Goal: Complete application form

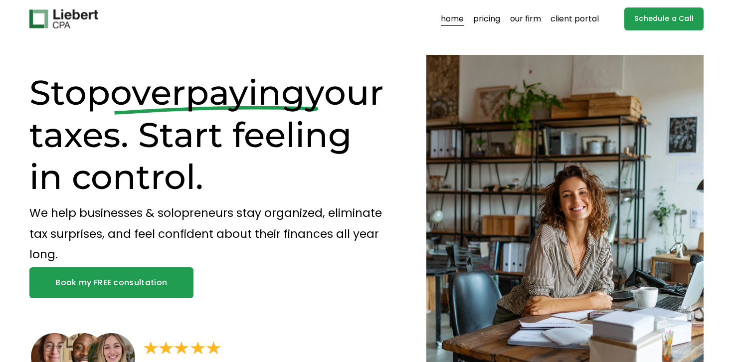
click at [500, 17] on link "pricing" at bounding box center [486, 19] width 27 height 16
click at [668, 21] on link "Schedule a Call" at bounding box center [663, 18] width 79 height 23
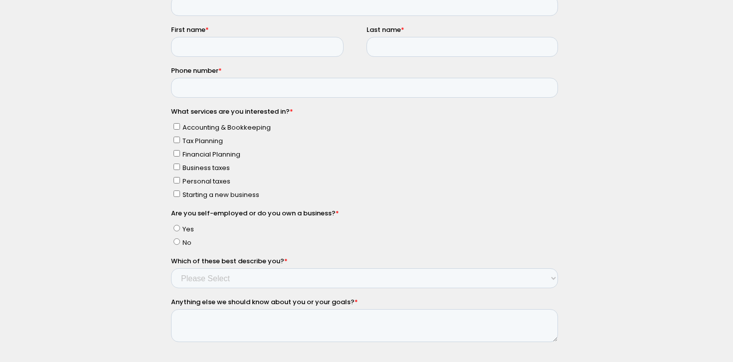
scroll to position [235, 0]
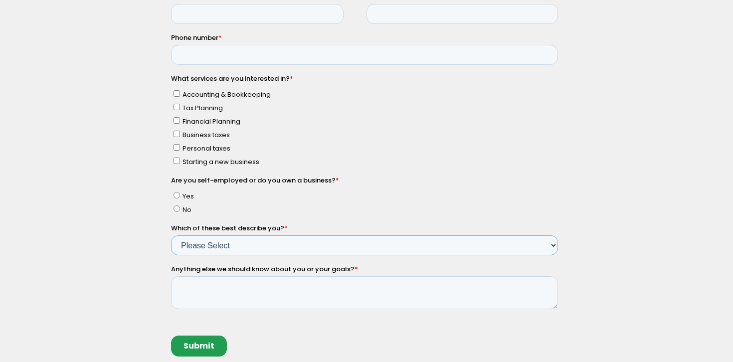
click at [226, 238] on select "Please Select Income < $100k Income between $100k-$250k Income between $250k-$5…" at bounding box center [363, 246] width 387 height 20
select select "Income < $100k"
click at [170, 256] on select "Please Select Income < $100k Income between $100k-$250k Income between $250k-$5…" at bounding box center [363, 246] width 387 height 20
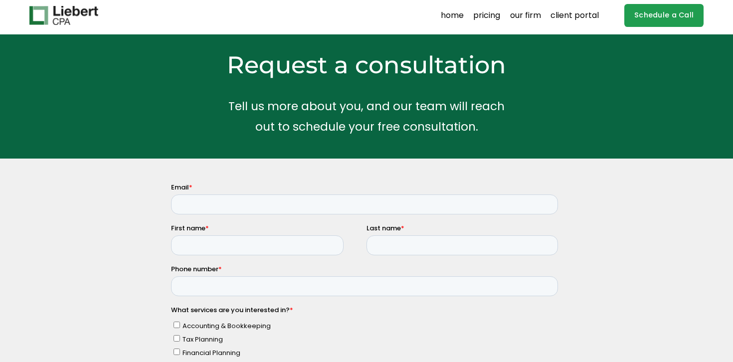
scroll to position [0, 0]
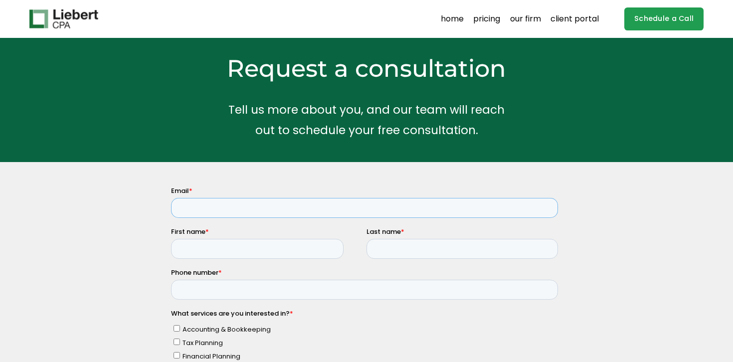
click at [224, 207] on input "Email *" at bounding box center [363, 208] width 387 height 20
type input "sheron@purpleptwellness.com"
click at [244, 244] on input "First name *" at bounding box center [256, 249] width 172 height 20
type input "Sheron"
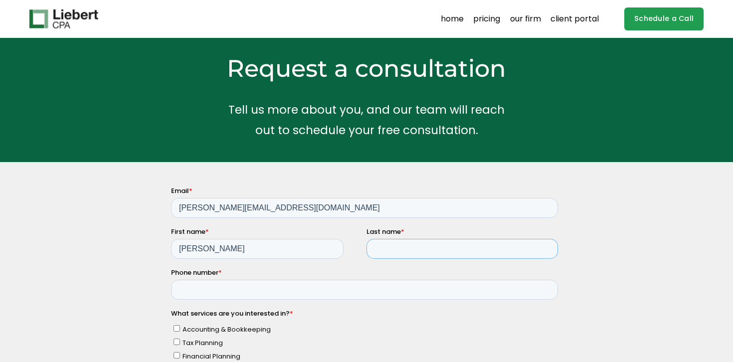
click at [423, 250] on input "Last name *" at bounding box center [461, 249] width 191 height 20
type input "Dsouza"
click at [249, 295] on input "Phone number *" at bounding box center [363, 290] width 387 height 20
type input "14126160975"
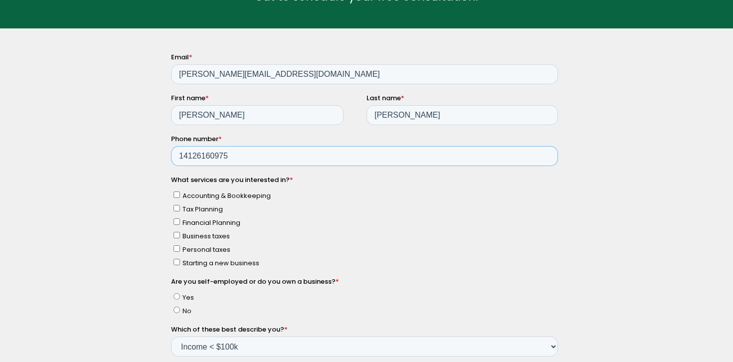
scroll to position [140, 0]
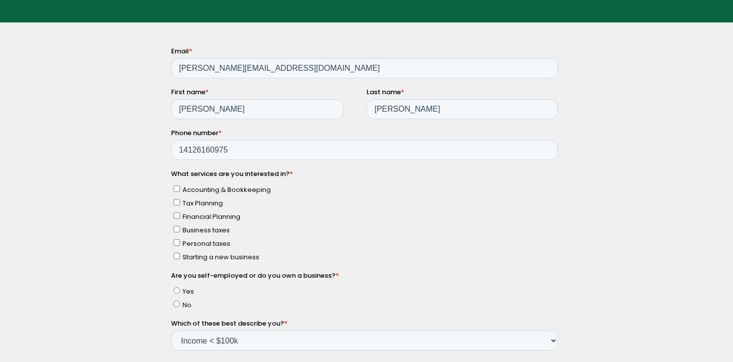
click at [177, 190] on input "Accounting & Bookkeeping" at bounding box center [176, 188] width 6 height 6
checkbox input "true"
click at [177, 203] on input "Tax Planning" at bounding box center [176, 202] width 6 height 6
checkbox input "true"
click at [177, 217] on input "Financial Planning" at bounding box center [176, 215] width 6 height 6
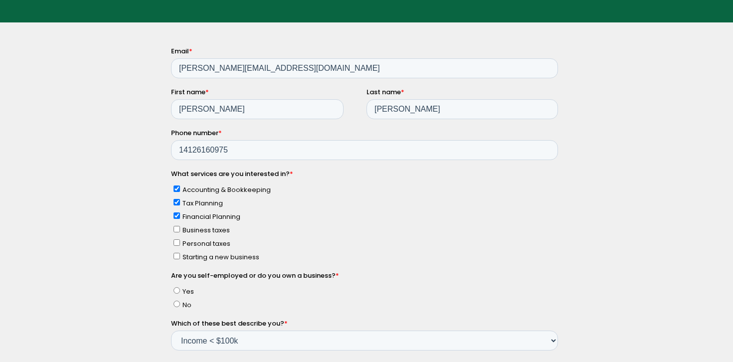
click at [176, 218] on label "Financial Planning" at bounding box center [365, 216] width 384 height 10
click at [176, 218] on input "Financial Planning" at bounding box center [176, 215] width 6 height 6
checkbox input "false"
click at [176, 228] on input "Business taxes" at bounding box center [176, 229] width 6 height 6
checkbox input "true"
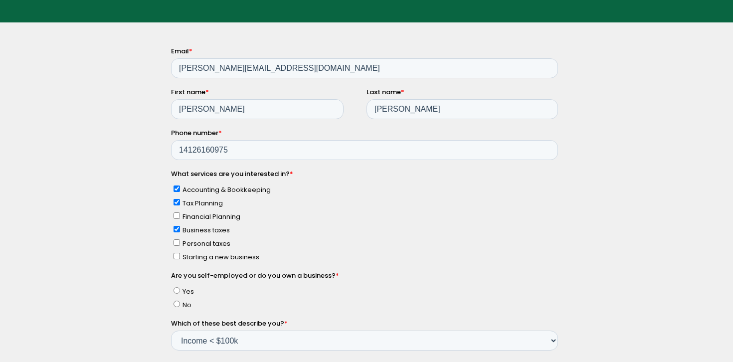
click at [177, 218] on input "Financial Planning" at bounding box center [176, 215] width 6 height 6
checkbox input "true"
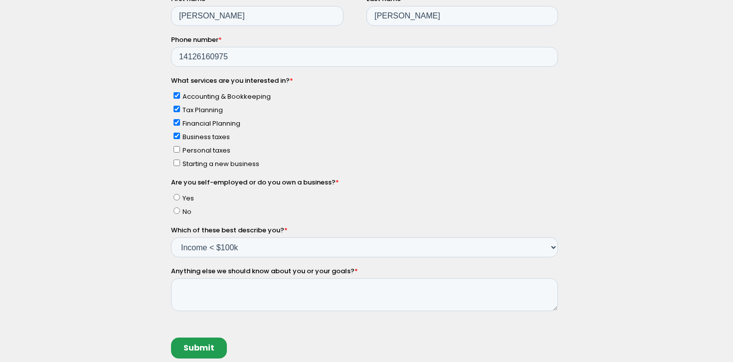
scroll to position [270, 0]
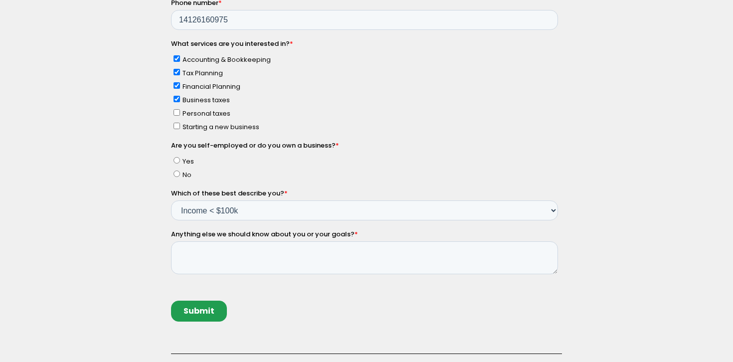
click at [182, 159] on span "Yes" at bounding box center [187, 161] width 11 height 9
click at [179, 159] on input "Yes" at bounding box center [176, 160] width 6 height 6
radio input "true"
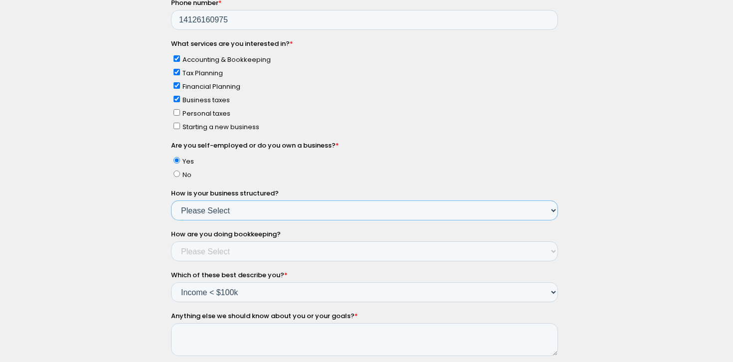
click at [201, 206] on select "Please Select Single Member LLC Multi Member LLC S Corporation C Corporation Pa…" at bounding box center [363, 211] width 387 height 20
select select "Yes - Single Member LLC"
click at [170, 221] on select "Please Select Single Member LLC Multi Member LLC S Corporation C Corporation Pa…" at bounding box center [363, 211] width 387 height 20
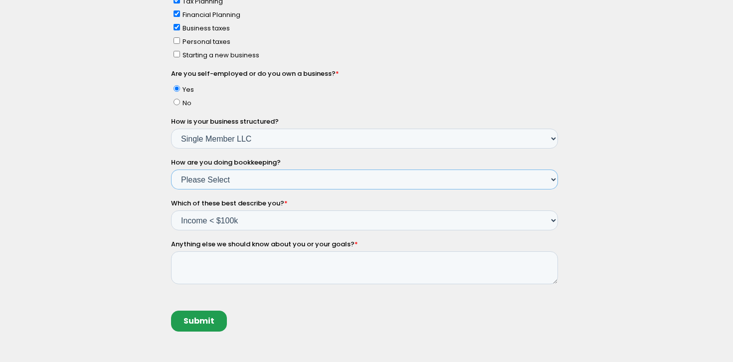
click at [218, 175] on select "Please Select Not doing any bookkeeping Myself - Spreadsheets Myself - Bookkeep…" at bounding box center [363, 180] width 387 height 20
select select "Myself - Bookkeeping software"
click at [170, 190] on select "Please Select Not doing any bookkeeping Myself - Spreadsheets Myself - Bookkeep…" at bounding box center [363, 180] width 387 height 20
click at [200, 259] on textarea "Anything else we should know about you or your goals? *" at bounding box center [363, 268] width 387 height 33
type textarea "M"
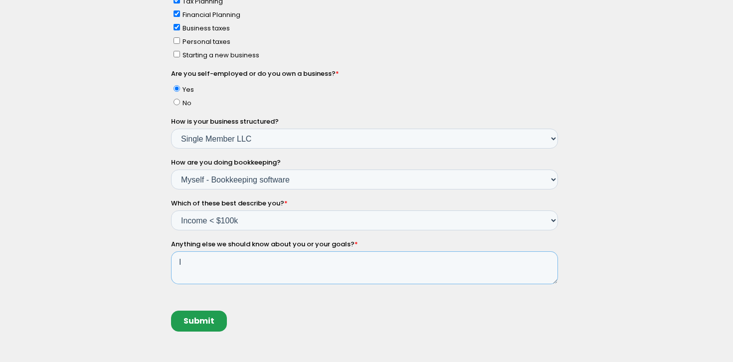
type textarea "I"
drag, startPoint x: 254, startPoint y: 262, endPoint x: 176, endPoint y: 259, distance: 78.3
click at [176, 259] on textarea "Not at the moment" at bounding box center [363, 268] width 387 height 33
type textarea "I would like to learn how to manage accounts and how to pay myself"
click at [191, 320] on input "Submit" at bounding box center [198, 321] width 56 height 21
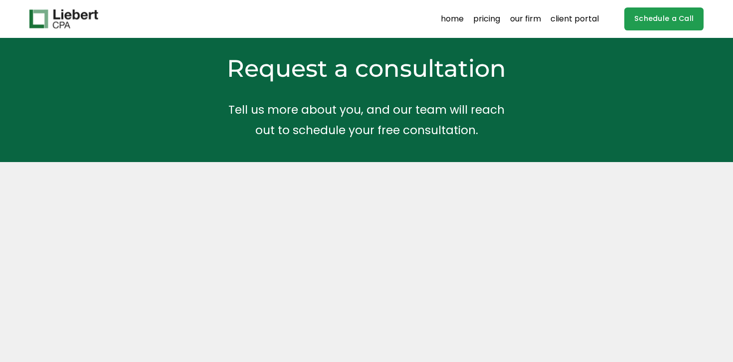
scroll to position [336, 0]
